Goal: Information Seeking & Learning: Learn about a topic

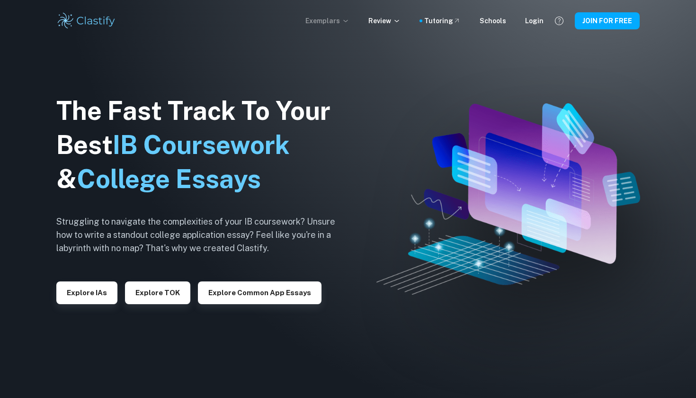
click at [349, 18] on icon at bounding box center [346, 21] width 8 height 8
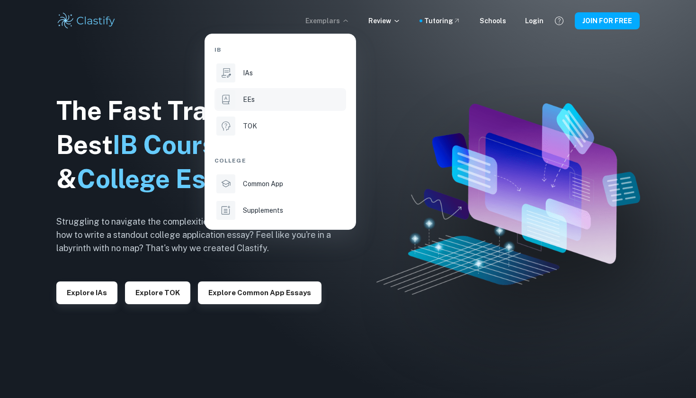
click at [287, 95] on div "EEs" at bounding box center [293, 99] width 101 height 10
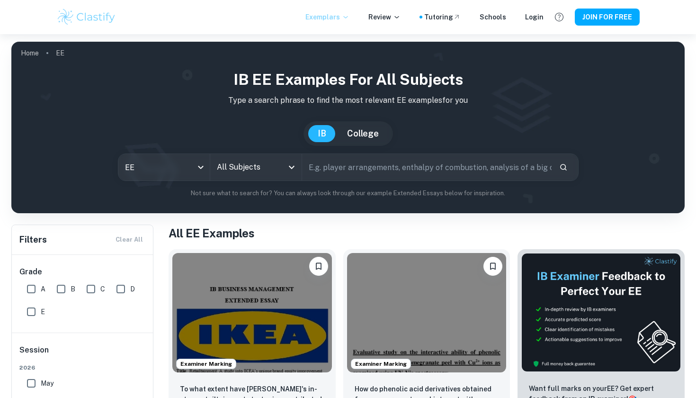
click at [340, 22] on p "Exemplars" at bounding box center [327, 17] width 44 height 10
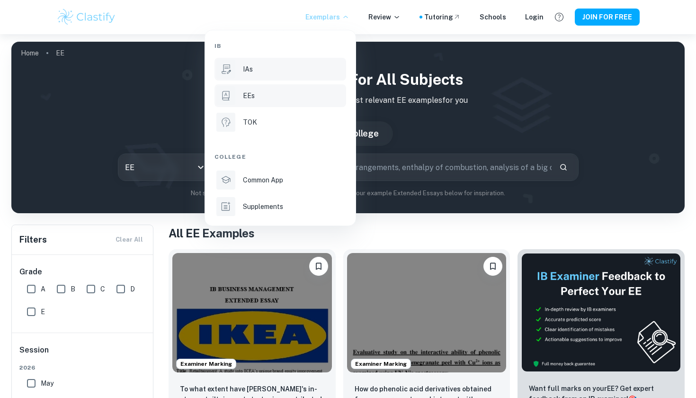
click at [279, 75] on li "IAs" at bounding box center [280, 69] width 132 height 23
type input "ia"
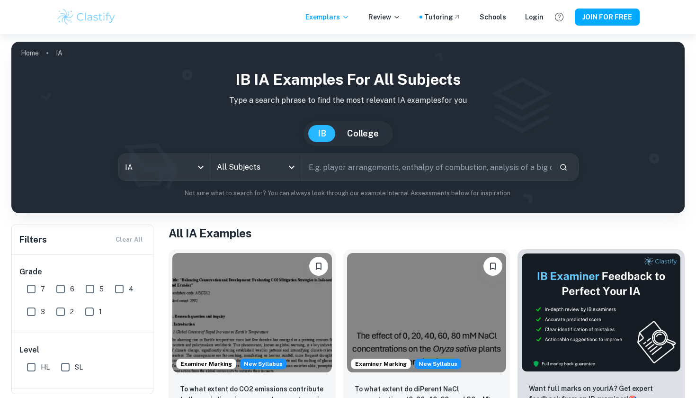
click at [332, 174] on input "text" at bounding box center [426, 167] width 249 height 27
type input "BUSINESS"
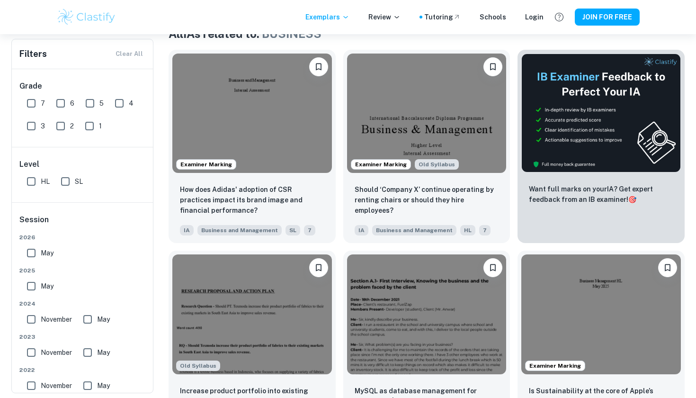
scroll to position [200, 0]
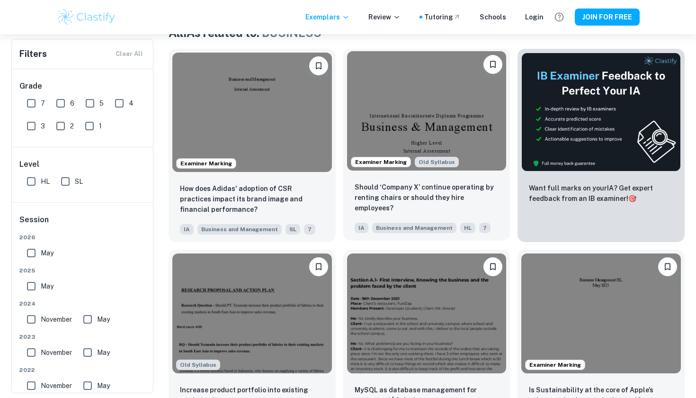
click at [422, 129] on img at bounding box center [427, 110] width 160 height 119
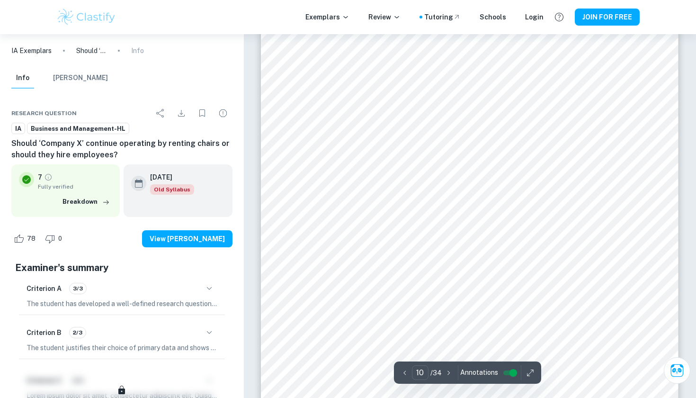
scroll to position [5174, 0]
type input "9"
